Goal: Task Accomplishment & Management: Complete application form

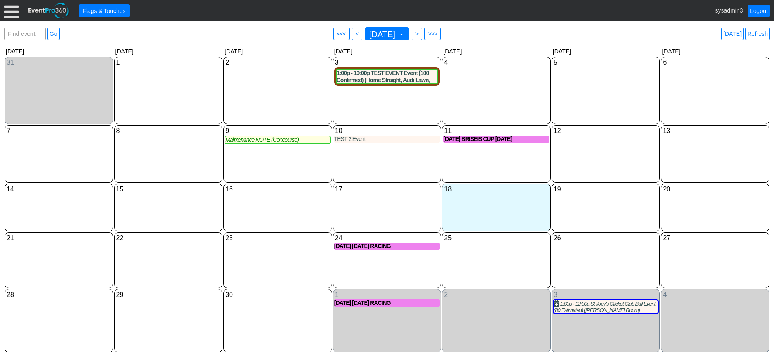
click at [7, 8] on div at bounding box center [11, 10] width 15 height 15
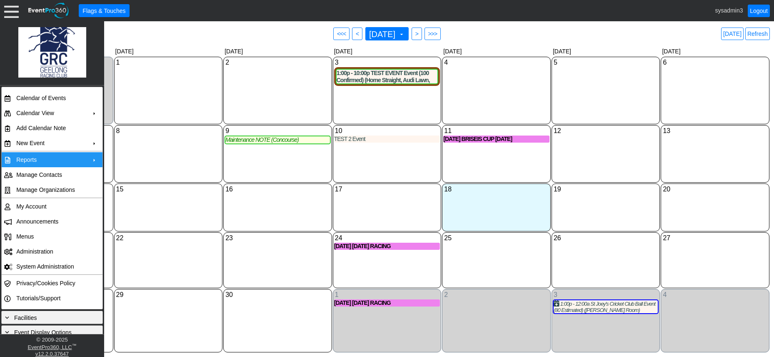
click at [37, 159] on td "Reports" at bounding box center [50, 159] width 75 height 15
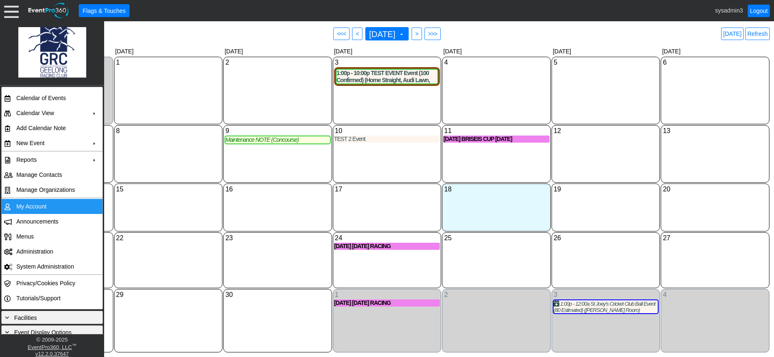
click at [53, 206] on td "My Account" at bounding box center [50, 206] width 75 height 15
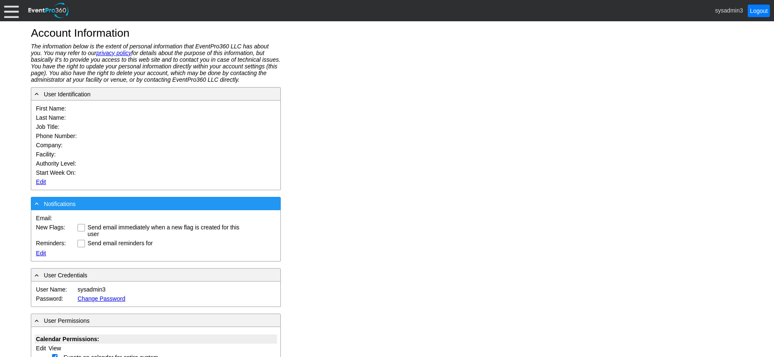
type input "System"
type input "Administrator"
type input "System Administrator"
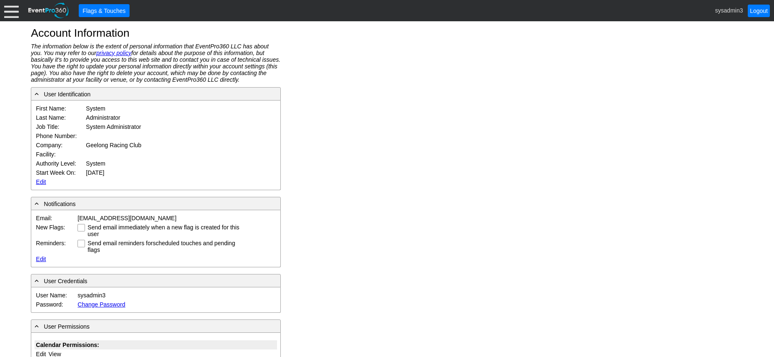
click at [40, 179] on link "Edit" at bounding box center [41, 181] width 10 height 7
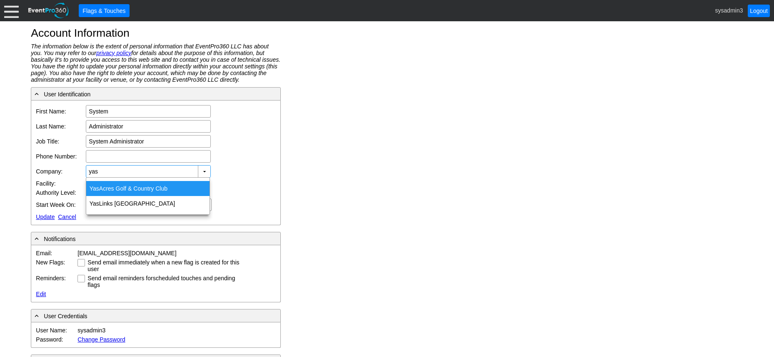
click at [125, 184] on div "Yas Acres Golf & Country Club" at bounding box center [147, 188] width 123 height 15
type input "Yas Acres Golf & Country Club"
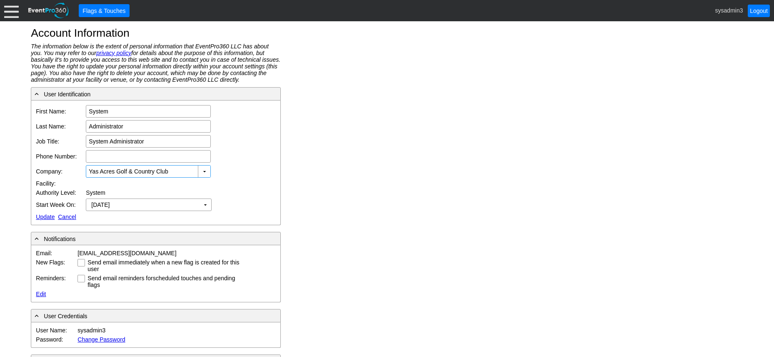
click at [11, 8] on div at bounding box center [11, 10] width 15 height 15
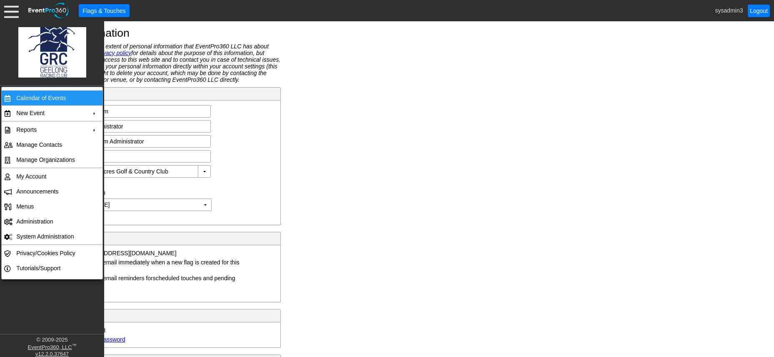
click at [30, 97] on td "Calendar of Events" at bounding box center [50, 97] width 75 height 15
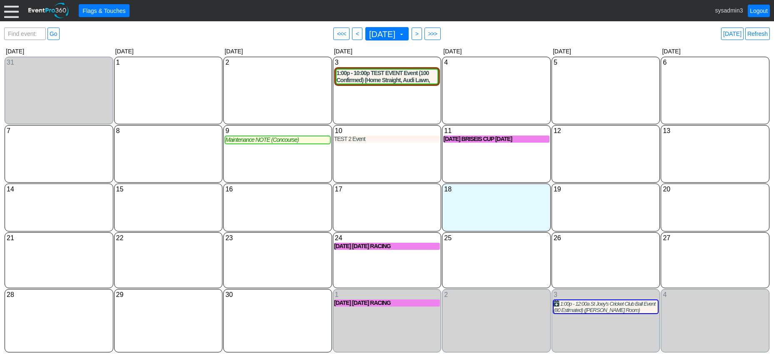
click at [5, 10] on div at bounding box center [11, 10] width 15 height 15
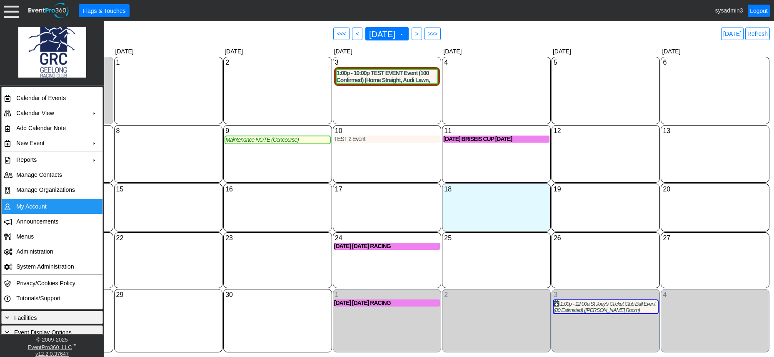
click at [28, 203] on td "My Account" at bounding box center [50, 206] width 75 height 15
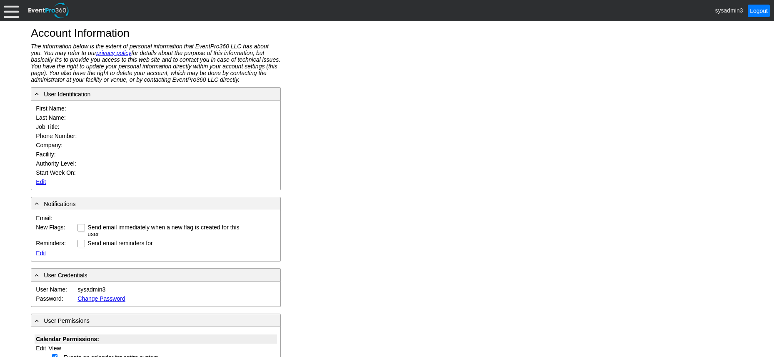
type input "System"
type input "Administrator"
type input "System Administrator"
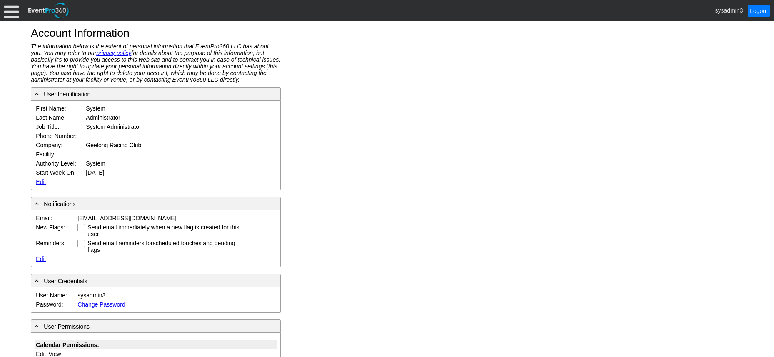
click at [36, 179] on link "Edit" at bounding box center [41, 181] width 10 height 7
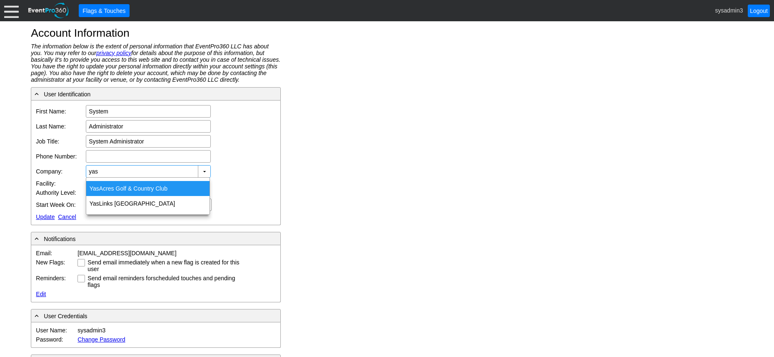
click at [125, 186] on div "Yas Acres Golf & Country Club" at bounding box center [147, 188] width 123 height 15
type input "Yas Acres Golf & Country Club"
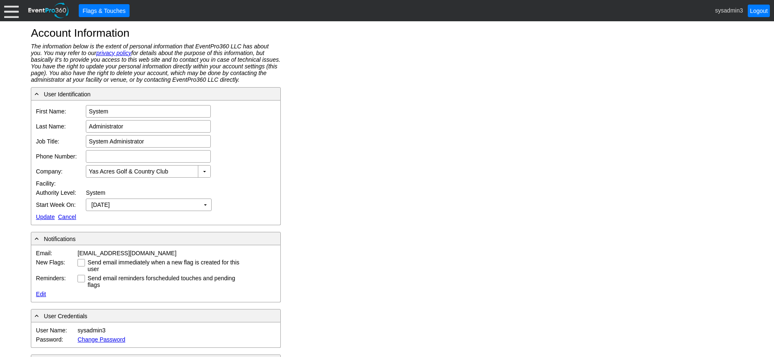
click at [43, 215] on link "Update" at bounding box center [45, 216] width 19 height 7
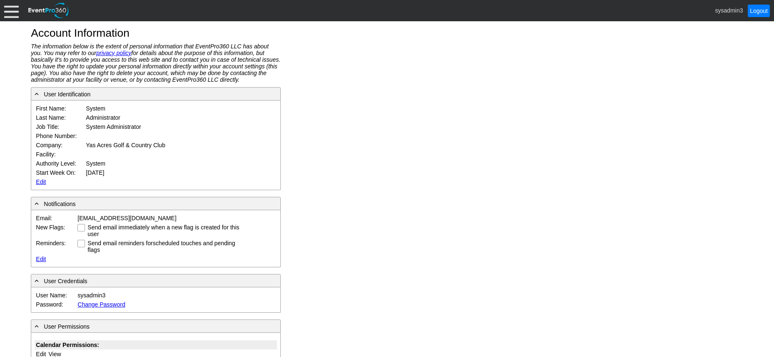
click at [10, 9] on div at bounding box center [11, 10] width 15 height 15
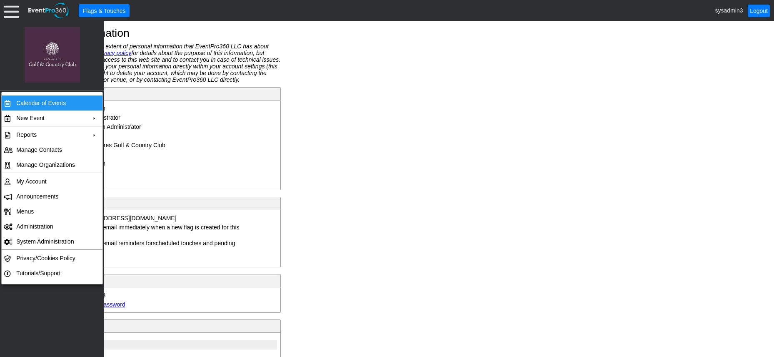
click at [33, 101] on td "Calendar of Events" at bounding box center [50, 102] width 75 height 15
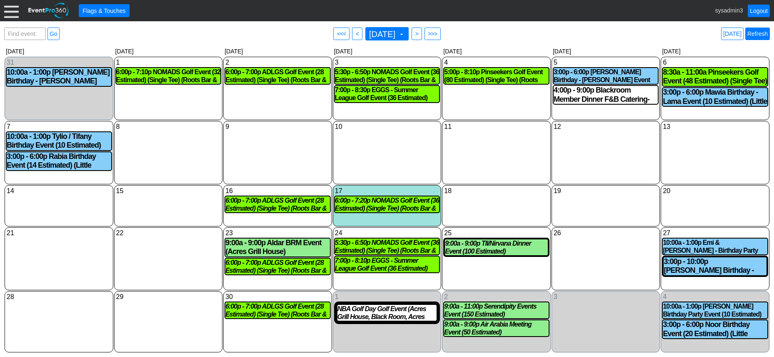
click at [757, 34] on link "Refresh" at bounding box center [758, 34] width 25 height 13
click at [482, 146] on div "11 Thursday" at bounding box center [496, 152] width 109 height 63
click at [584, 141] on div "12 Friday" at bounding box center [606, 152] width 109 height 63
click at [506, 47] on div "Thursday" at bounding box center [497, 51] width 110 height 10
click at [13, 10] on div at bounding box center [11, 10] width 15 height 15
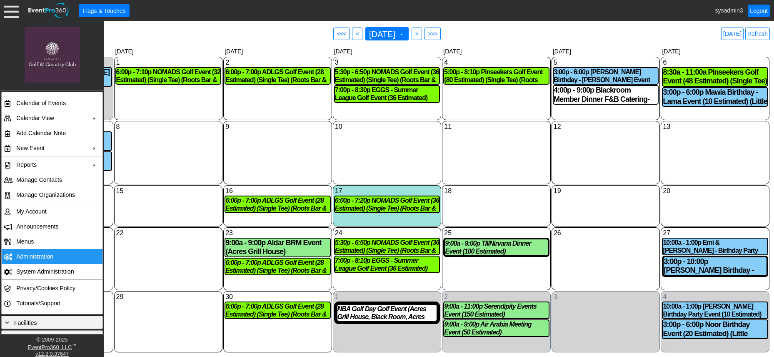
click at [37, 254] on td "Administration" at bounding box center [50, 256] width 75 height 15
click at [503, 144] on div "11 Thursday" at bounding box center [496, 152] width 109 height 63
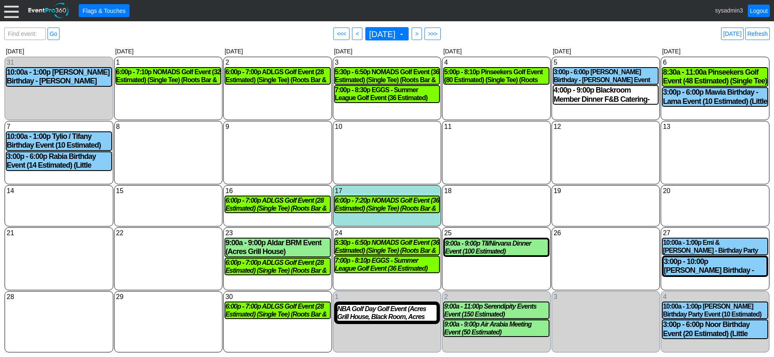
click at [8, 12] on div at bounding box center [11, 10] width 15 height 15
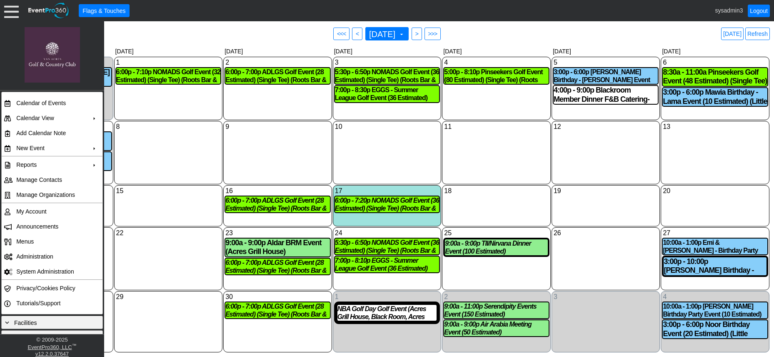
click at [148, 153] on div "8 Monday" at bounding box center [168, 152] width 109 height 63
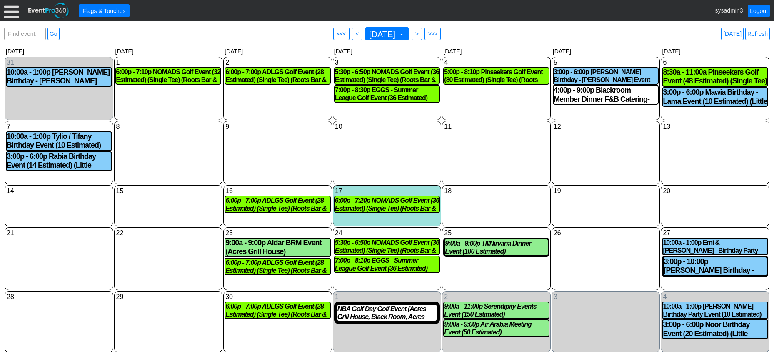
click at [13, 11] on div at bounding box center [11, 10] width 15 height 15
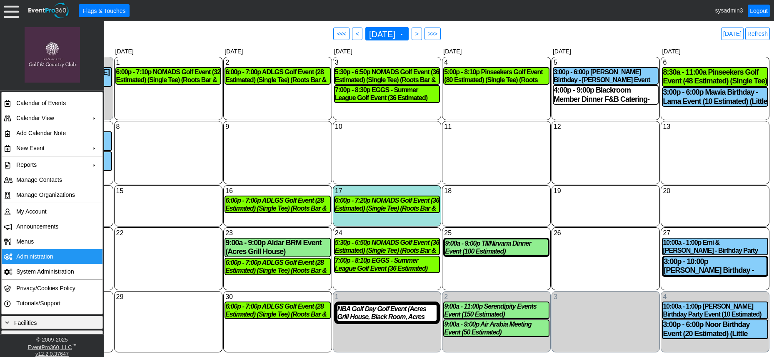
click at [37, 253] on td "Administration" at bounding box center [50, 256] width 75 height 15
click at [34, 253] on td "Administration" at bounding box center [50, 256] width 75 height 15
click at [473, 141] on div "11 Thursday" at bounding box center [496, 152] width 109 height 63
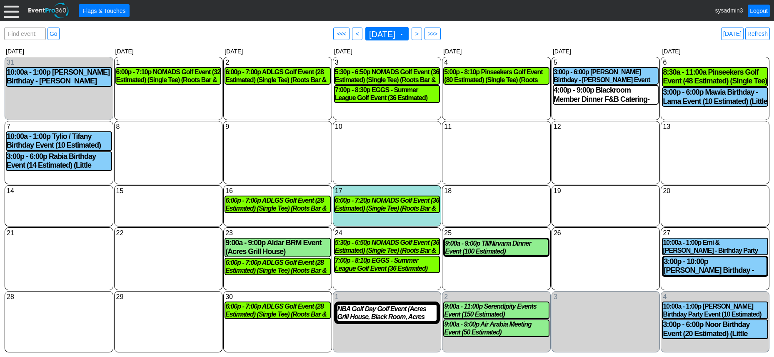
click at [9, 9] on div at bounding box center [11, 10] width 15 height 15
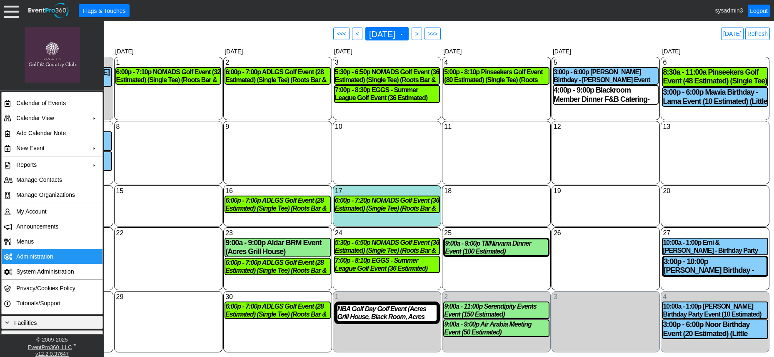
click at [35, 257] on td "Administration" at bounding box center [50, 256] width 75 height 15
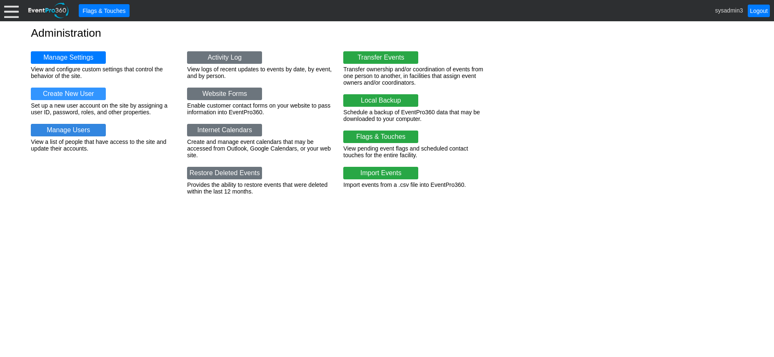
click at [73, 130] on link "Manage Users" at bounding box center [68, 130] width 75 height 13
click at [74, 130] on link "Manage Users" at bounding box center [68, 130] width 75 height 13
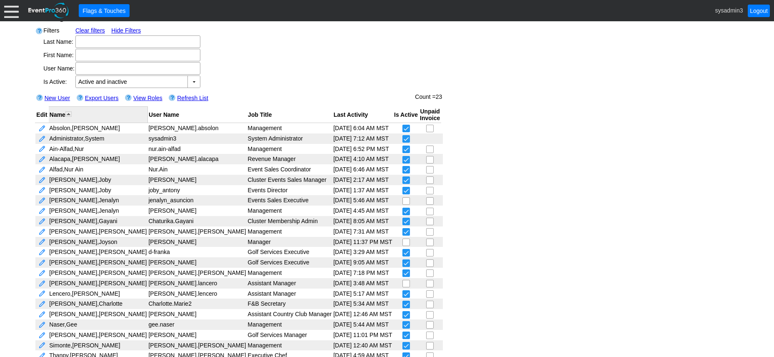
scroll to position [26, 0]
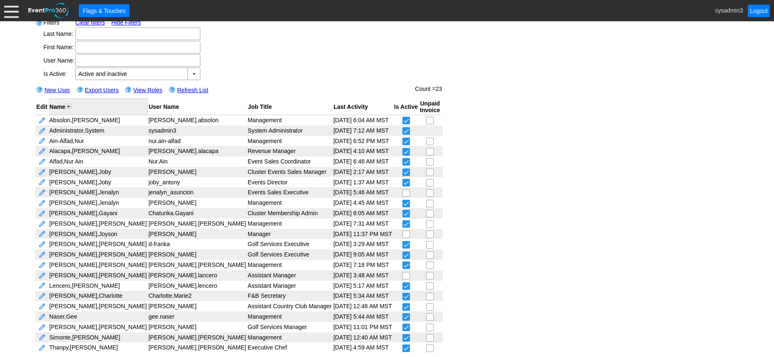
click at [58, 87] on link "New User" at bounding box center [57, 90] width 25 height 7
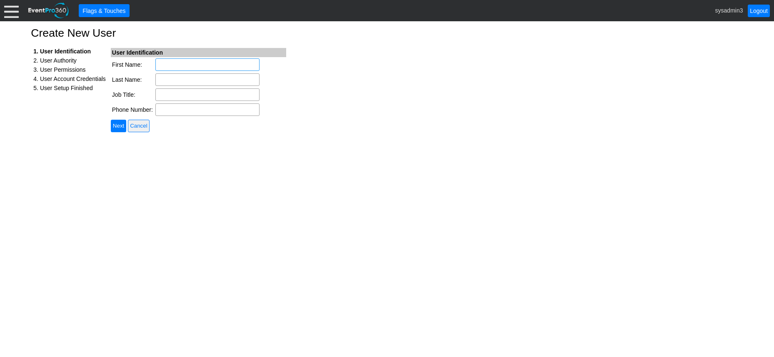
click at [168, 63] on input "First Name:" at bounding box center [207, 64] width 104 height 13
type input "James"
type input "Harris"
click at [178, 93] on input "Job Title:" at bounding box center [207, 94] width 104 height 13
type input "Management"
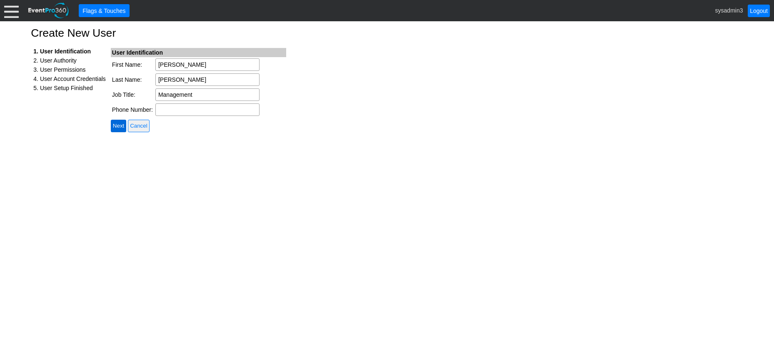
click at [121, 124] on input "Next" at bounding box center [118, 126] width 15 height 13
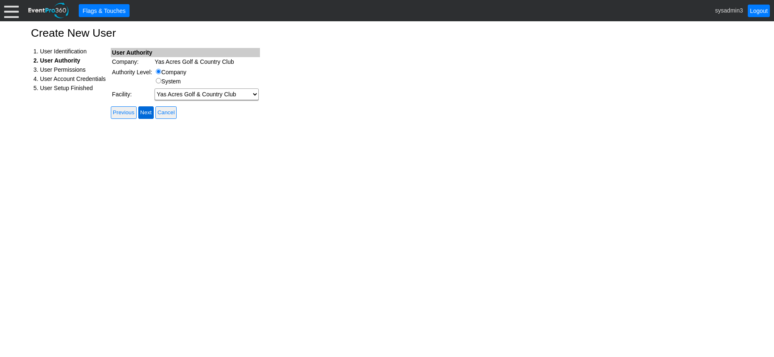
click at [149, 111] on input "Next" at bounding box center [145, 112] width 15 height 13
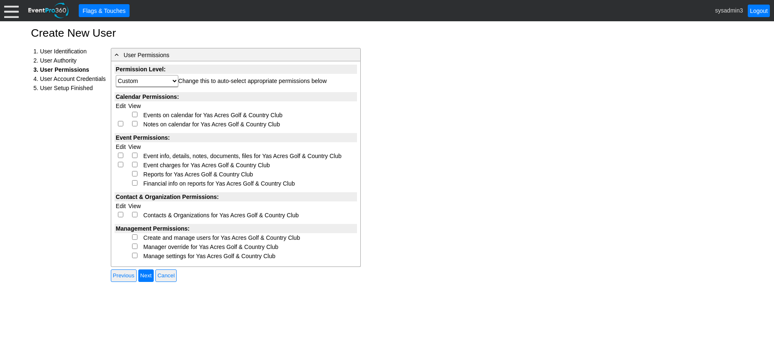
click at [135, 114] on input "checkbox" at bounding box center [134, 114] width 5 height 5
checkbox input "true"
select select "Custom"
click at [121, 123] on input "checkbox" at bounding box center [120, 123] width 5 height 5
checkbox input "true"
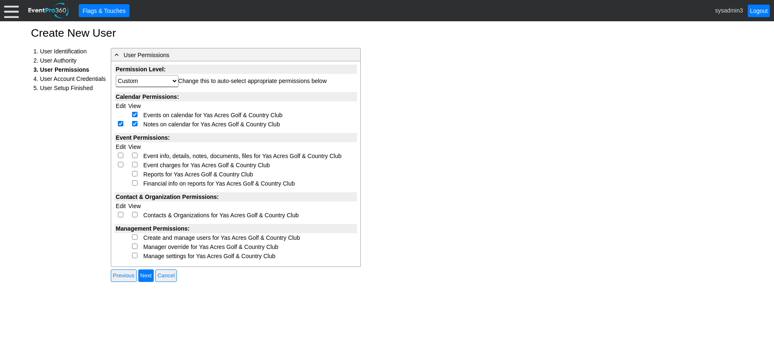
select select "Custom"
checkbox input "true"
click at [123, 156] on input "checkbox" at bounding box center [120, 155] width 5 height 5
checkbox input "true"
select select "Custom"
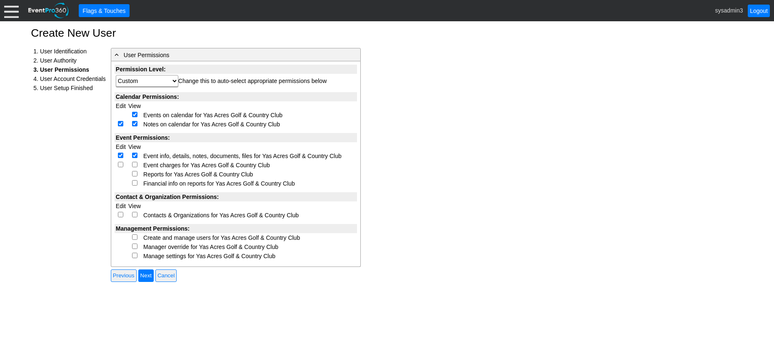
checkbox input "true"
click at [122, 163] on input "checkbox" at bounding box center [120, 164] width 5 height 5
checkbox input "true"
select select "Custom"
checkbox input "true"
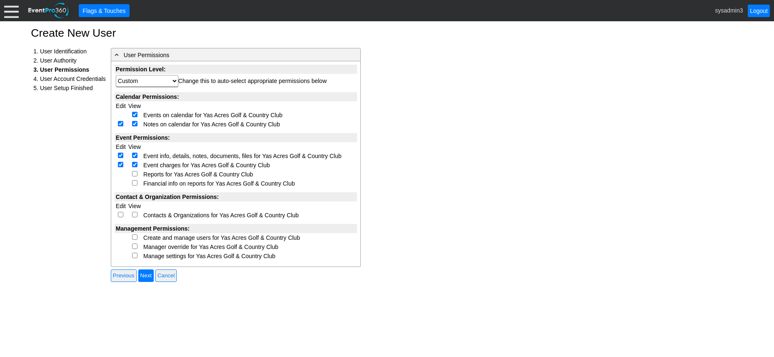
click at [137, 175] on input "checkbox" at bounding box center [134, 173] width 5 height 5
checkbox input "true"
select select "Custom"
click at [135, 183] on input "checkbox" at bounding box center [134, 182] width 5 height 5
checkbox input "true"
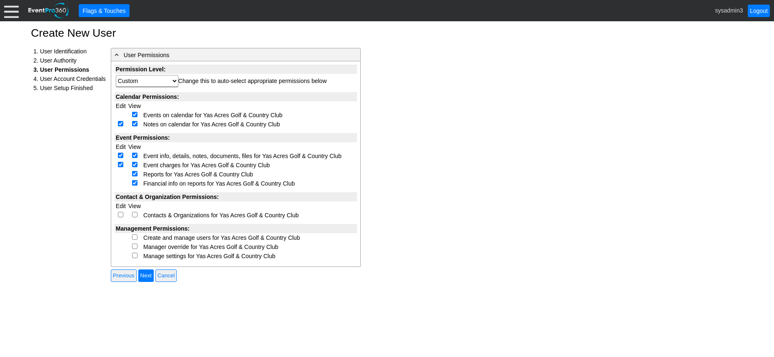
select select "Custom"
click at [119, 216] on input "checkbox" at bounding box center [120, 214] width 5 height 5
checkbox input "true"
select select "Custom"
checkbox input "true"
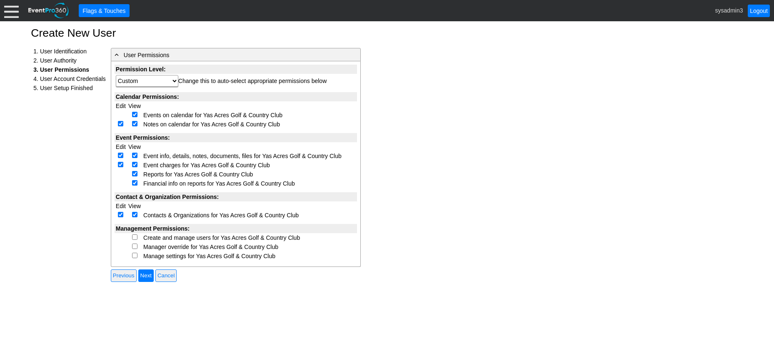
click at [135, 238] on input "checkbox" at bounding box center [134, 236] width 5 height 5
checkbox input "true"
select select "Custom"
click at [134, 248] on input "checkbox" at bounding box center [134, 245] width 5 height 5
checkbox input "true"
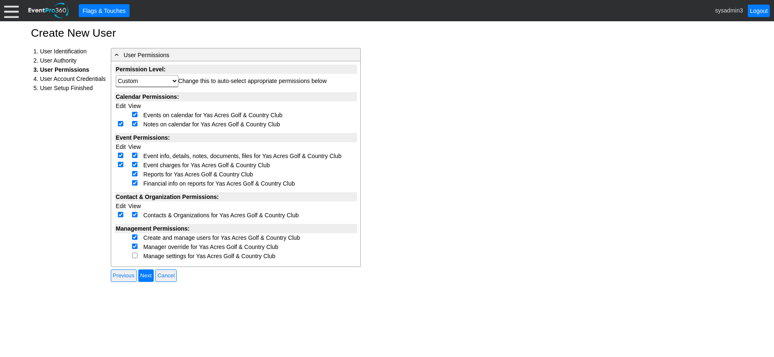
select select "Custom"
click at [135, 258] on td at bounding box center [134, 255] width 15 height 9
click at [134, 257] on input "checkbox" at bounding box center [134, 255] width 5 height 5
checkbox input "true"
select select "Custom"
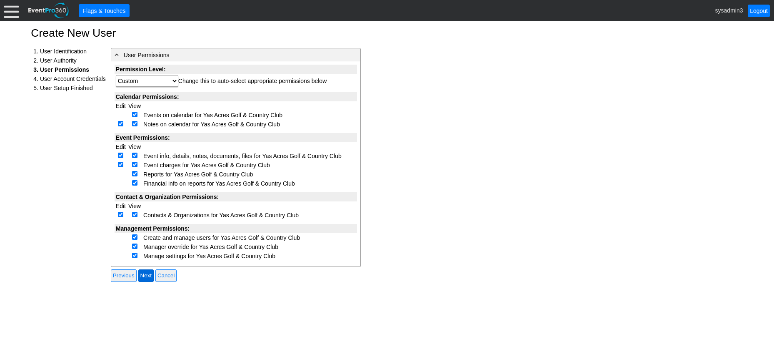
click at [148, 276] on input "Next" at bounding box center [145, 275] width 15 height 13
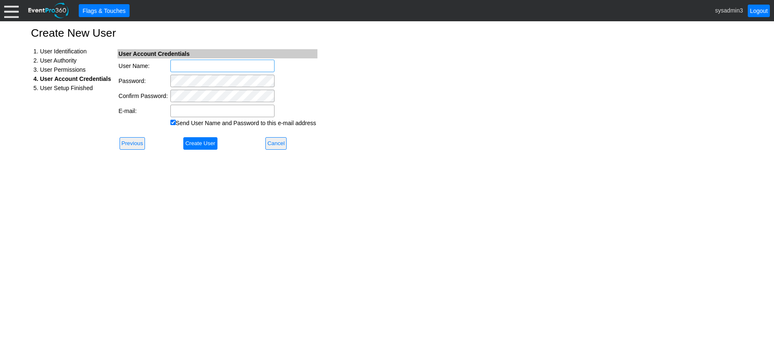
click at [201, 66] on input "User Name:" at bounding box center [222, 66] width 104 height 13
type input "james.harris"
click at [454, 118] on div "Create New User 1. User Identification 2. User Authority 3. User Permissions 4.…" at bounding box center [387, 189] width 774 height 336
click at [360, 86] on div "Create New User 1. User Identification 2. User Authority 3. User Permissions 4.…" at bounding box center [387, 189] width 774 height 336
click at [178, 110] on input "E-mail:" at bounding box center [222, 111] width 104 height 13
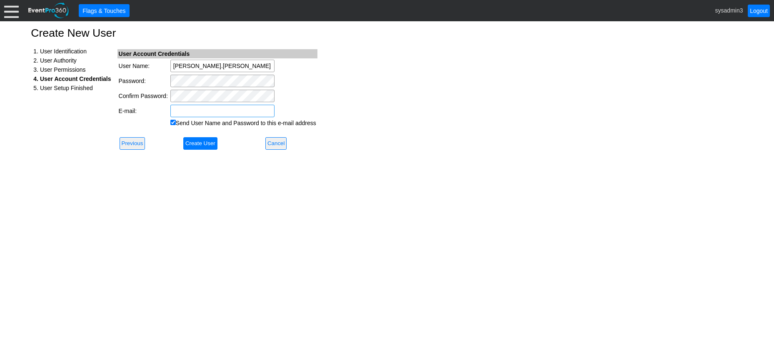
paste input "jharris@viyagolf.com"
click at [173, 109] on input "jharris@viyagolf.com" at bounding box center [222, 111] width 104 height 13
click at [247, 108] on input "jharris@viyagolf.com" at bounding box center [222, 111] width 104 height 13
type input "jharris@viyagolf.com"
click at [396, 100] on div "Create New User 1. User Identification 2. User Authority 3. User Permissions 4.…" at bounding box center [387, 189] width 774 height 336
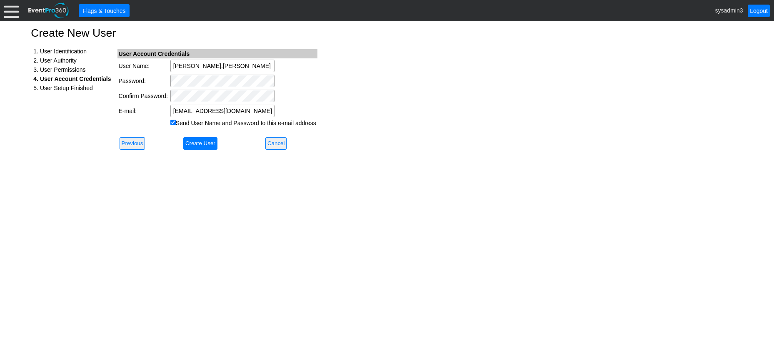
click at [172, 121] on input "Send User Name and Password to this e-mail address" at bounding box center [172, 122] width 5 height 5
checkbox input "false"
click at [207, 143] on input "Create User" at bounding box center [200, 143] width 34 height 13
click at [209, 65] on input "[PERSON_NAME].[PERSON_NAME]" at bounding box center [222, 66] width 104 height 13
click at [191, 68] on input "[PERSON_NAME].[PERSON_NAME]" at bounding box center [222, 66] width 104 height 13
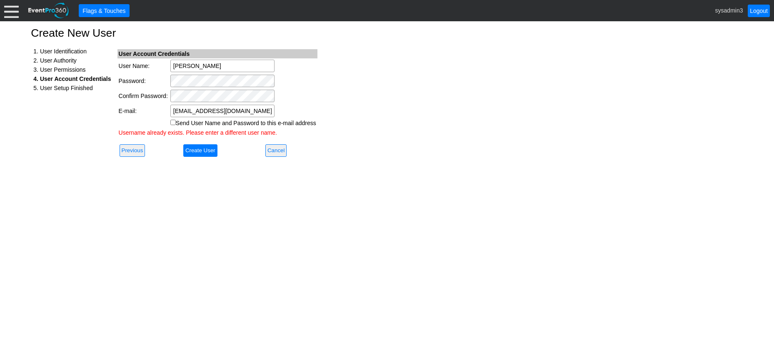
type input "[PERSON_NAME]"
click at [330, 73] on div "Create New User 1. User Identification 2. User Authority 3. User Permissions 4.…" at bounding box center [387, 189] width 774 height 336
click at [382, 100] on div "Create New User 1. User Identification 2. User Authority 3. User Permissions 4.…" at bounding box center [387, 189] width 774 height 336
click at [205, 154] on input "Create User" at bounding box center [200, 150] width 34 height 13
click at [215, 67] on input "james-harris" at bounding box center [222, 66] width 104 height 13
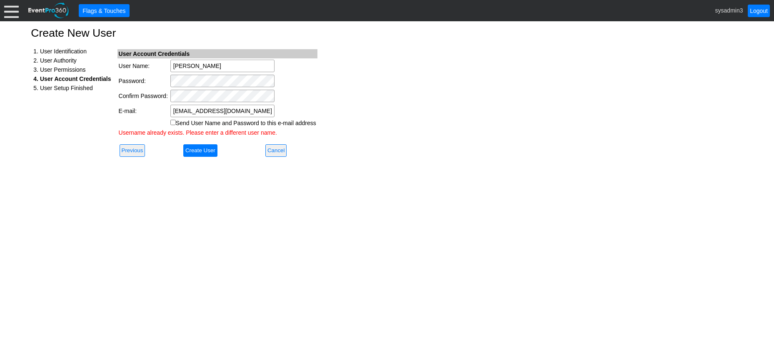
type input "[PERSON_NAME]"
click at [342, 74] on div "Create New User 1. User Identification 2. User Authority 3. User Permissions 4.…" at bounding box center [387, 189] width 774 height 336
click at [367, 84] on div "Create New User 1. User Identification 2. User Authority 3. User Permissions 4.…" at bounding box center [387, 189] width 774 height 336
click at [204, 150] on input "Create User" at bounding box center [200, 150] width 34 height 13
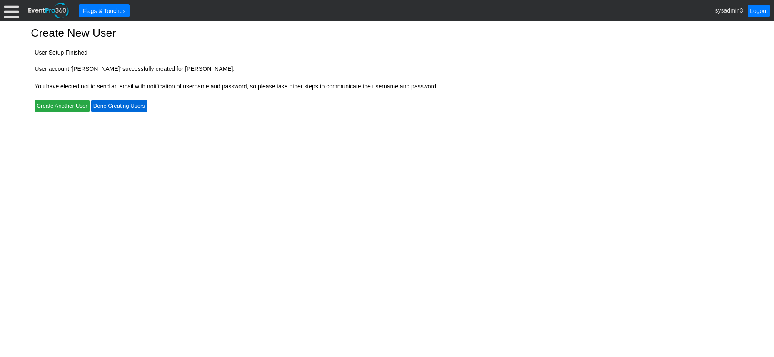
click at [132, 103] on input "Done Creating Users" at bounding box center [119, 106] width 56 height 13
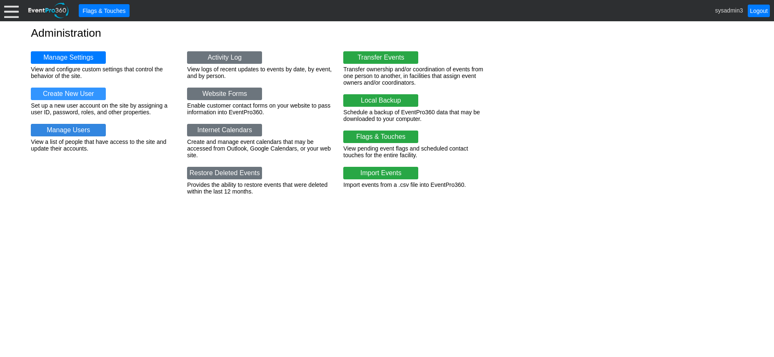
click at [75, 129] on link "Manage Users" at bounding box center [68, 130] width 75 height 13
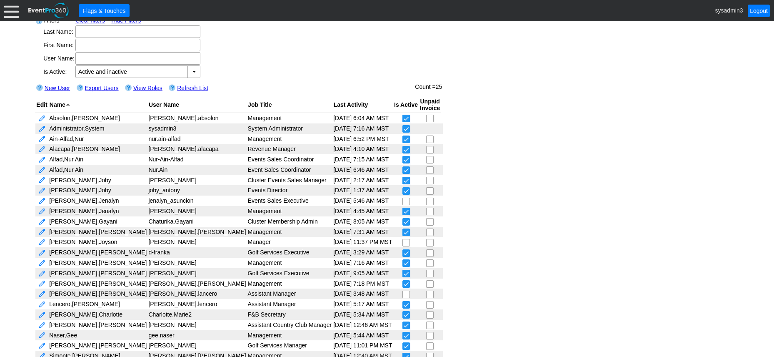
scroll to position [47, 0]
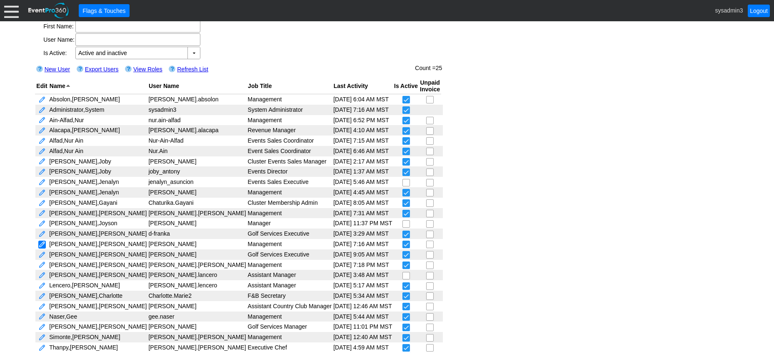
click at [40, 245] on link at bounding box center [42, 244] width 8 height 8
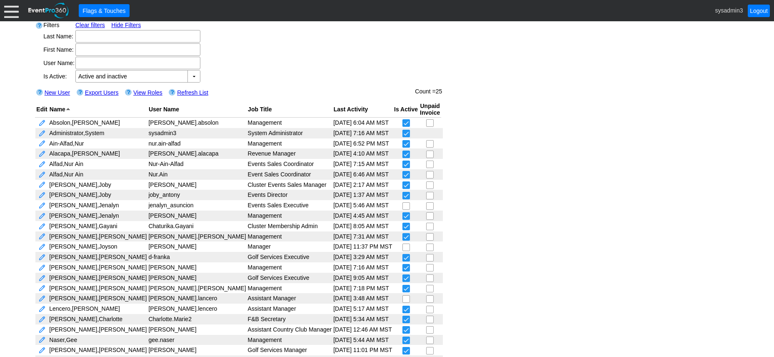
scroll to position [0, 0]
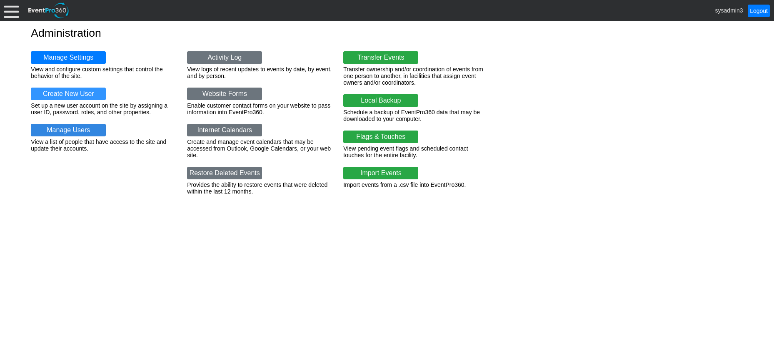
click at [81, 128] on link "Manage Users" at bounding box center [68, 130] width 75 height 13
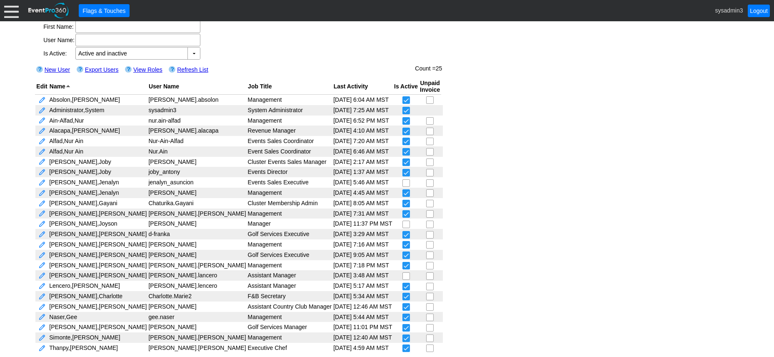
scroll to position [47, 0]
click at [194, 67] on link "Refresh List" at bounding box center [192, 69] width 31 height 7
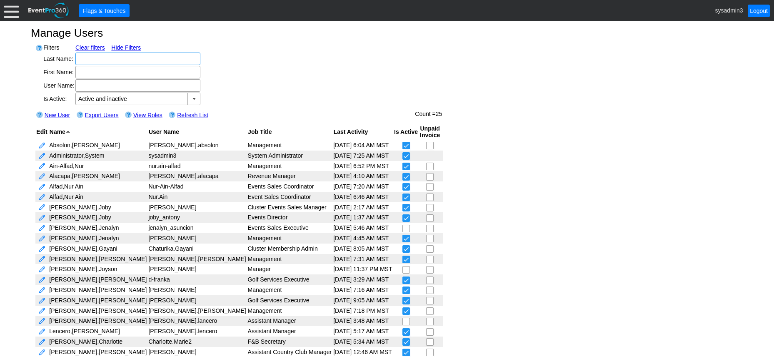
click at [15, 14] on div at bounding box center [11, 10] width 15 height 15
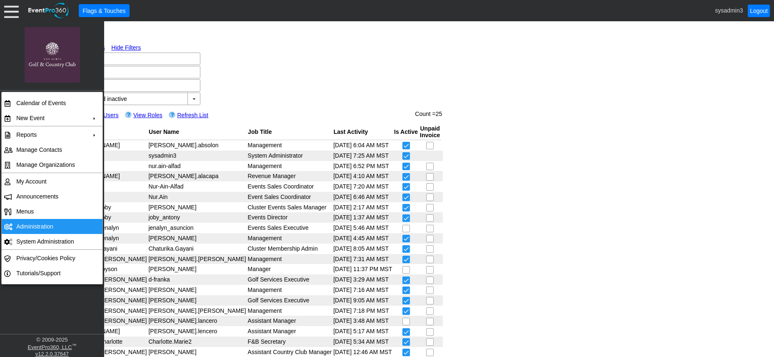
click at [39, 224] on td "Administration" at bounding box center [50, 226] width 75 height 15
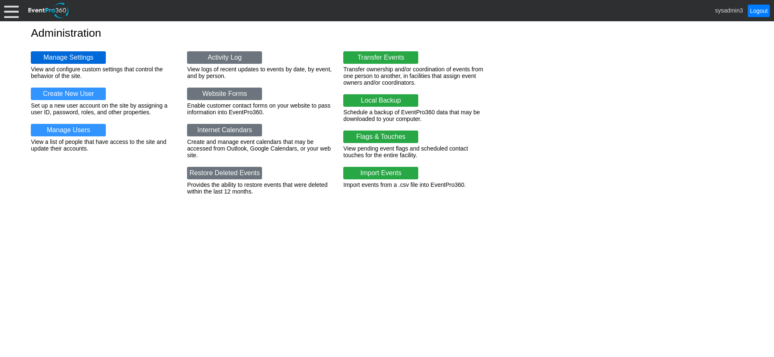
click at [86, 53] on link "Manage Settings" at bounding box center [68, 57] width 75 height 13
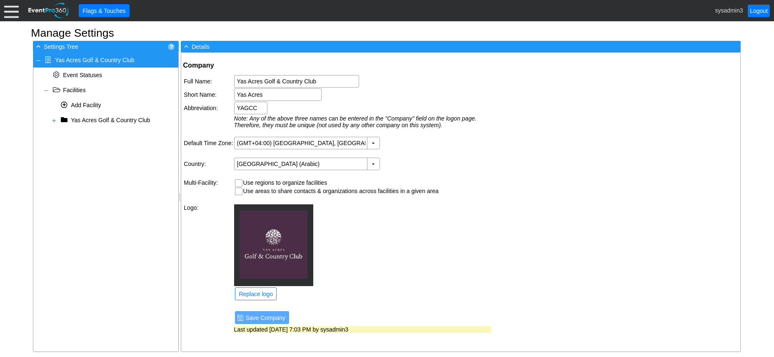
click at [9, 9] on div at bounding box center [11, 10] width 15 height 15
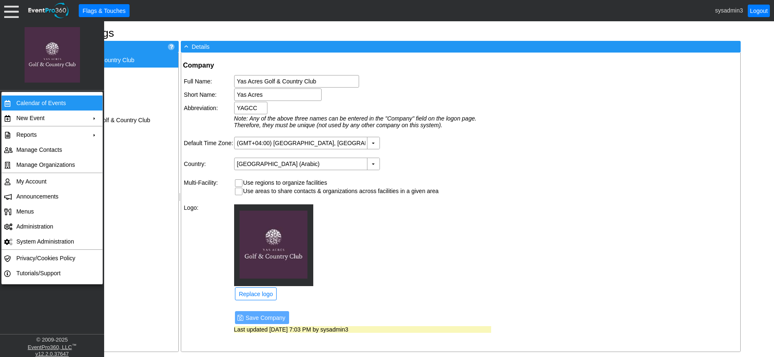
click at [26, 103] on td "Calendar of Events" at bounding box center [50, 102] width 75 height 15
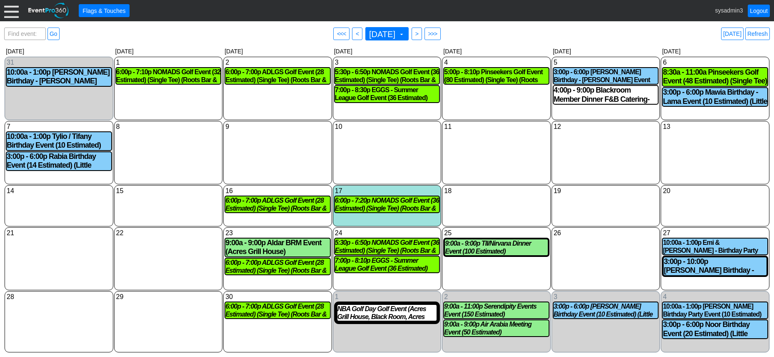
click at [761, 34] on link "Refresh" at bounding box center [758, 34] width 25 height 13
click at [762, 9] on link "Logout" at bounding box center [759, 11] width 22 height 13
